Goal: Task Accomplishment & Management: Use online tool/utility

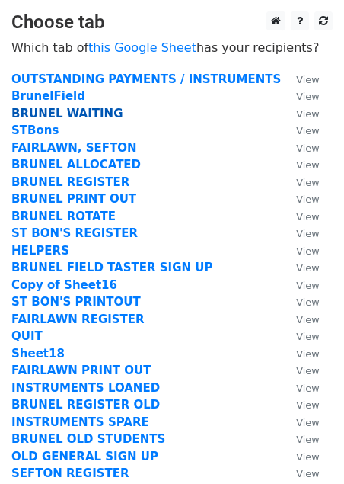
click at [97, 115] on strong "BRUNEL WAITING" at bounding box center [66, 114] width 111 height 14
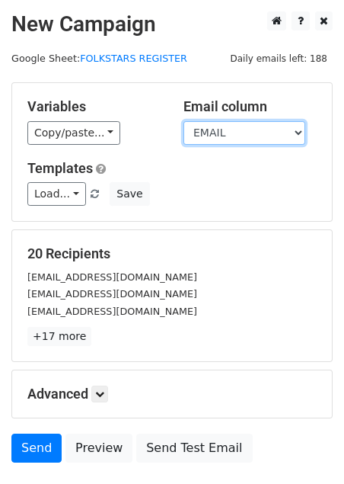
click at [253, 130] on select "date school Student name student first student last Parent name parent first pa…" at bounding box center [245, 133] width 122 height 24
select select "SEND"
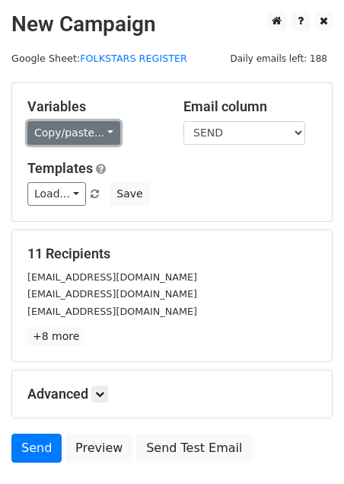
click at [104, 133] on link "Copy/paste..." at bounding box center [73, 133] width 93 height 24
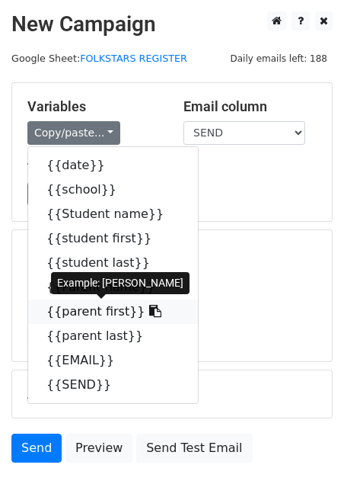
click at [98, 314] on link "{{parent first}}" at bounding box center [113, 311] width 170 height 24
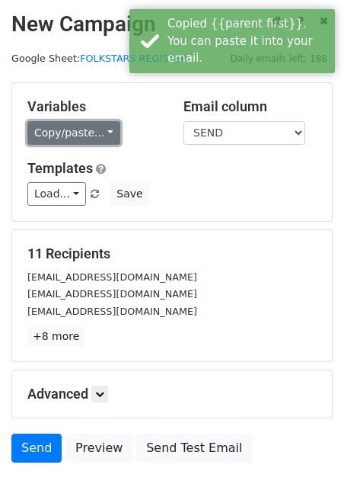
click at [94, 122] on link "Copy/paste..." at bounding box center [73, 133] width 93 height 24
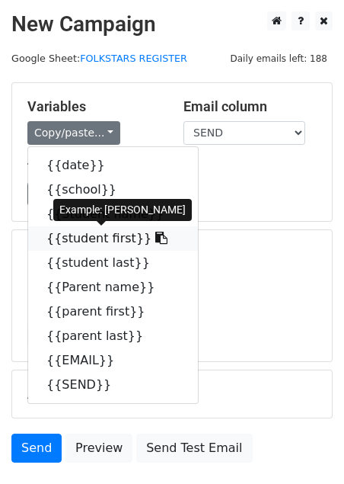
click at [95, 239] on link "{{student first}}" at bounding box center [113, 238] width 170 height 24
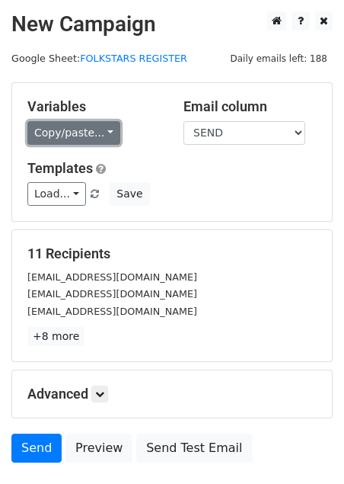
click at [97, 126] on link "Copy/paste..." at bounding box center [73, 133] width 93 height 24
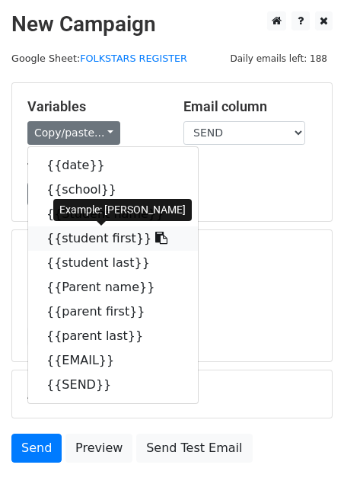
click at [106, 231] on link "{{student first}}" at bounding box center [113, 238] width 170 height 24
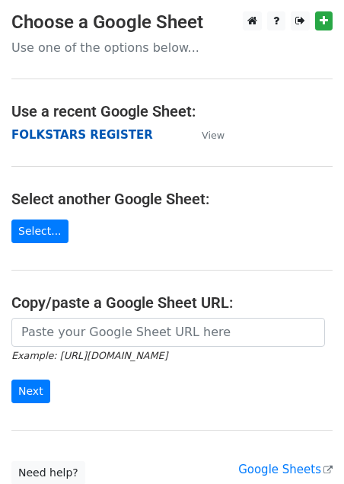
click at [69, 136] on strong "FOLKSTARS REGISTER" at bounding box center [82, 135] width 142 height 14
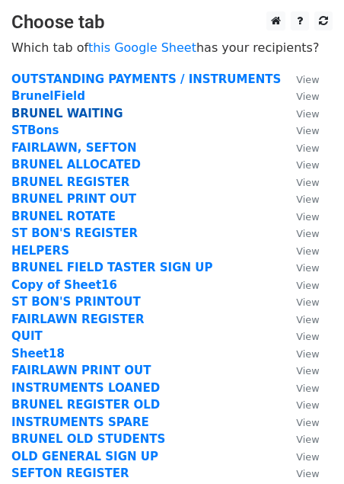
click at [56, 118] on strong "BRUNEL WAITING" at bounding box center [66, 114] width 111 height 14
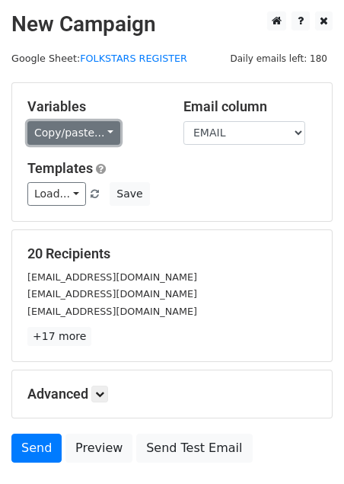
click at [97, 136] on link "Copy/paste..." at bounding box center [73, 133] width 93 height 24
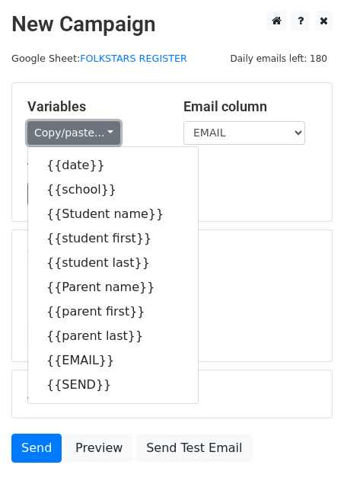
click at [98, 131] on link "Copy/paste..." at bounding box center [73, 133] width 93 height 24
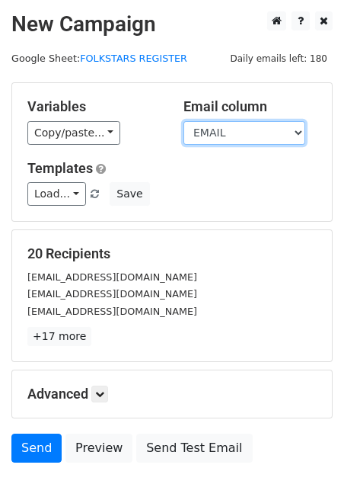
click at [201, 126] on select "date school Student name student first student last Parent name parent first pa…" at bounding box center [245, 133] width 122 height 24
select select "SEND"
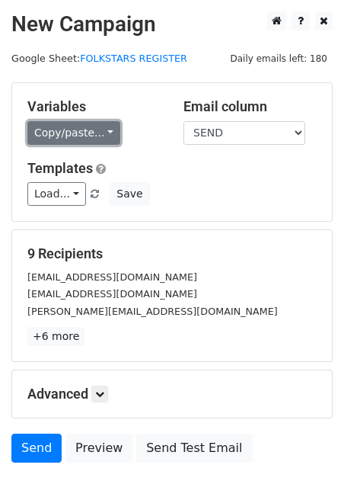
click at [82, 140] on link "Copy/paste..." at bounding box center [73, 133] width 93 height 24
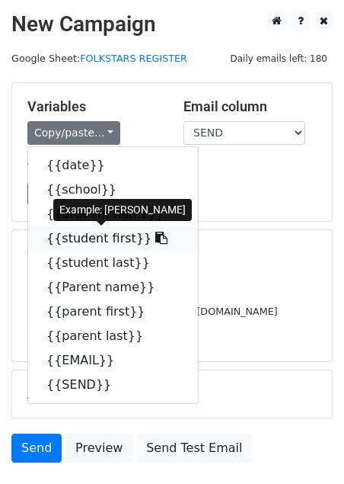
click at [123, 241] on link "{{student first}}" at bounding box center [113, 238] width 170 height 24
